Goal: Task Accomplishment & Management: Use online tool/utility

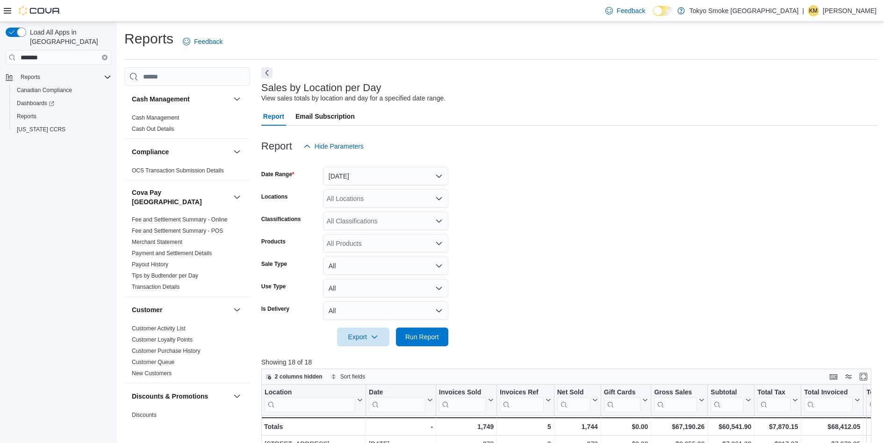
scroll to position [157, 0]
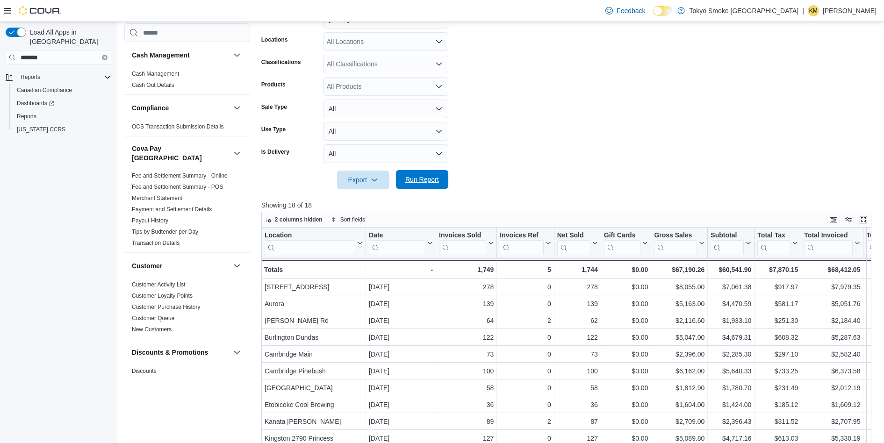
click at [431, 179] on span "Run Report" at bounding box center [422, 179] width 34 height 9
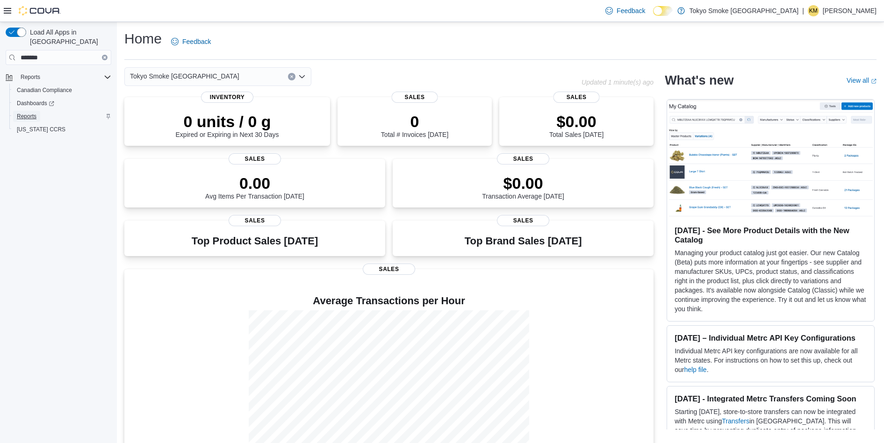
click at [29, 113] on span "Reports" at bounding box center [27, 116] width 20 height 7
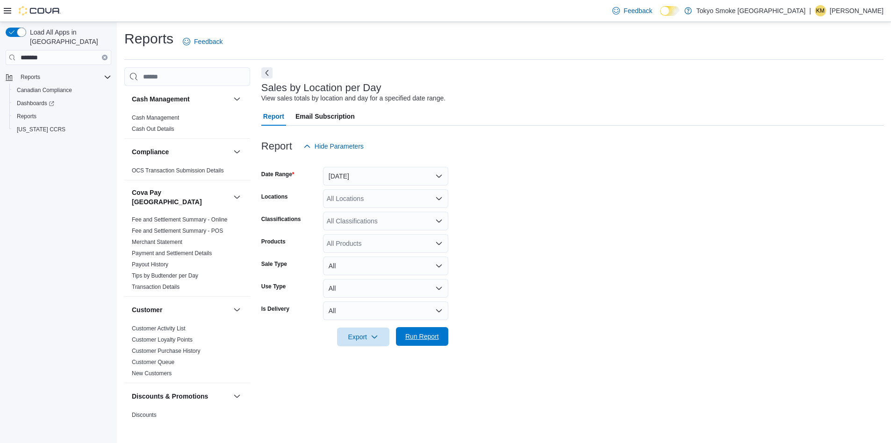
click at [418, 336] on span "Run Report" at bounding box center [422, 336] width 34 height 9
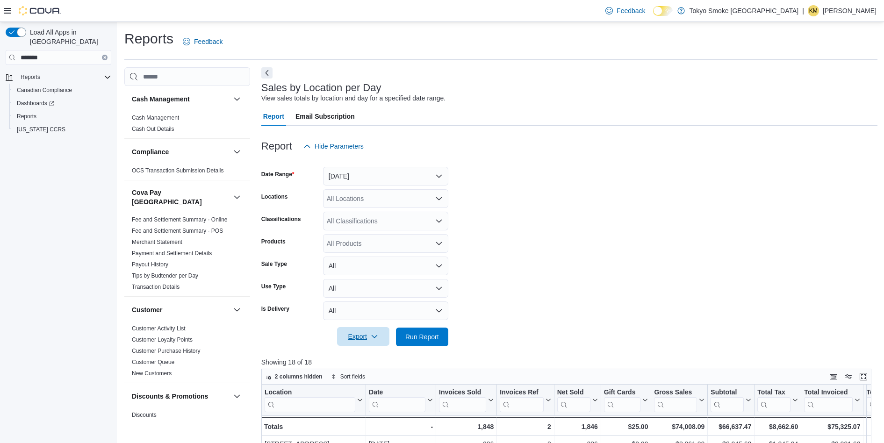
click at [356, 340] on span "Export" at bounding box center [363, 336] width 41 height 19
click at [371, 372] on span "Export to Csv" at bounding box center [364, 374] width 42 height 7
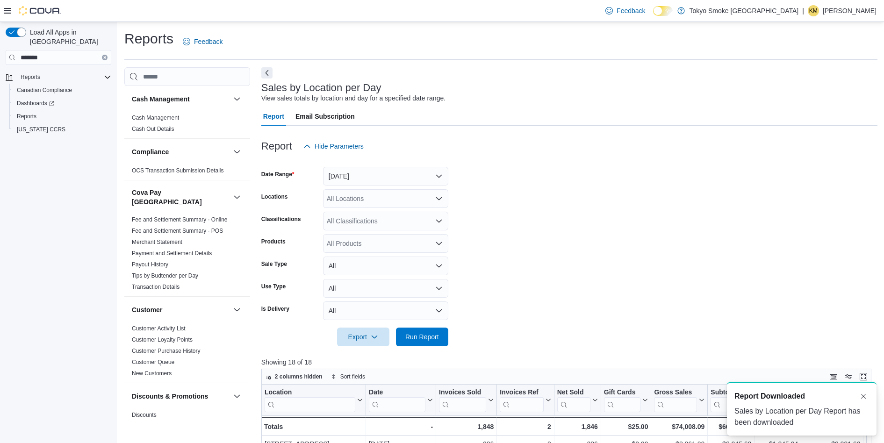
drag, startPoint x: 876, startPoint y: 53, endPoint x: 866, endPoint y: 38, distance: 17.9
click at [876, 53] on div "Reports Feedback" at bounding box center [500, 41] width 753 height 24
click at [850, 16] on p "[PERSON_NAME]" at bounding box center [849, 10] width 54 height 11
click at [820, 90] on span "Sign Out" at bounding box center [815, 91] width 25 height 9
